Goal: Find specific page/section: Find specific page/section

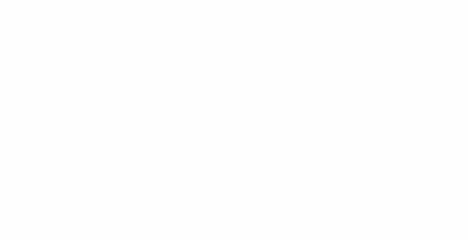
type input "******"
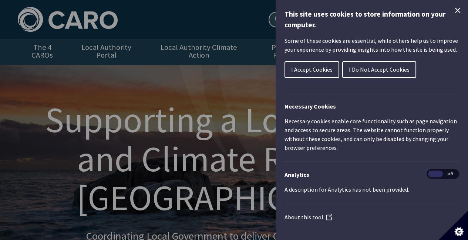
click at [383, 68] on span "I Do Not Accept Cookies" at bounding box center [379, 69] width 61 height 7
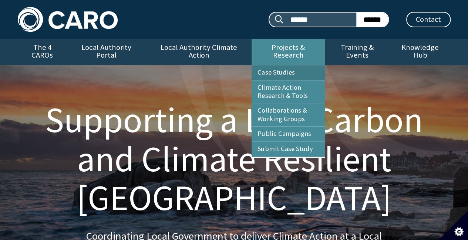
click at [286, 65] on link "Case Studies" at bounding box center [287, 72] width 73 height 15
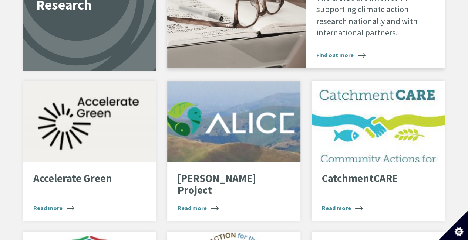
scroll to position [1405, 0]
